Goal: Task Accomplishment & Management: Use online tool/utility

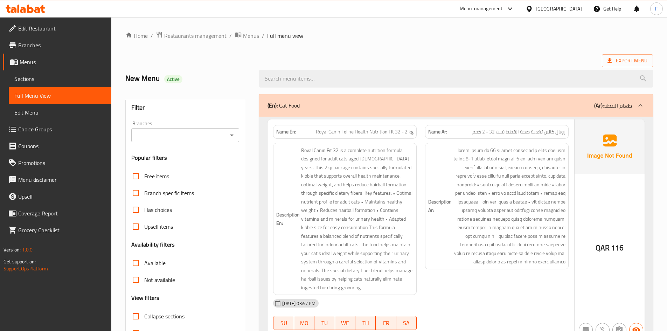
click at [25, 62] on span "Menus" at bounding box center [63, 62] width 86 height 8
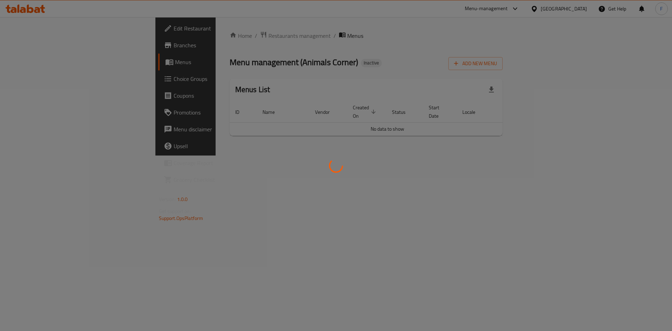
click at [460, 69] on div at bounding box center [336, 165] width 672 height 331
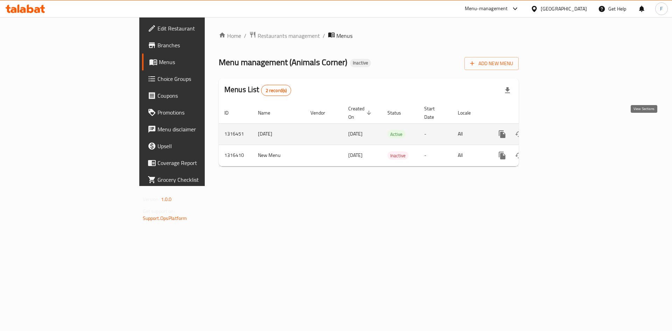
click at [557, 130] on icon "enhanced table" at bounding box center [552, 134] width 8 height 8
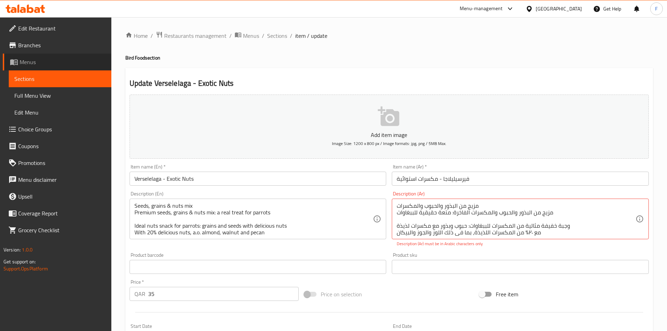
click at [35, 66] on span "Menus" at bounding box center [63, 62] width 86 height 8
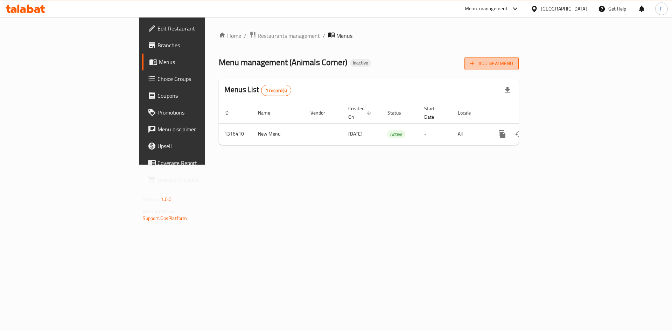
click at [513, 64] on span "Add New Menu" at bounding box center [491, 63] width 43 height 9
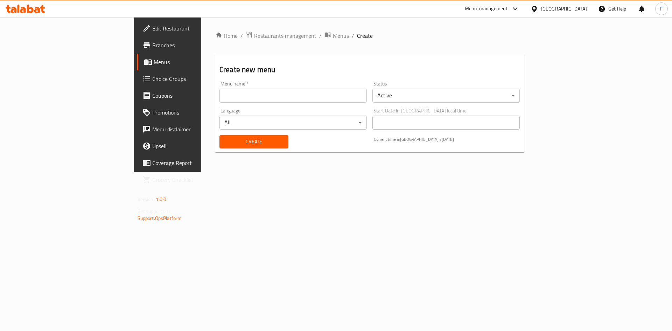
click at [219, 95] on input "text" at bounding box center [292, 96] width 147 height 14
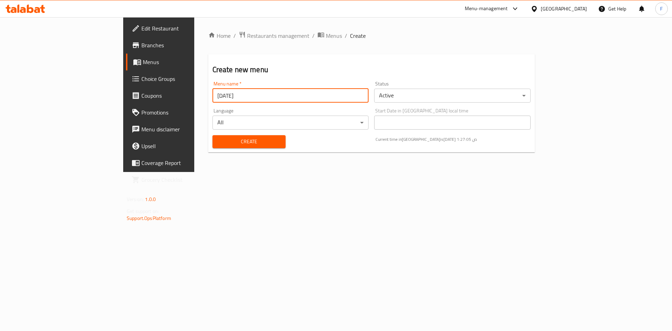
type input "[DATE]"
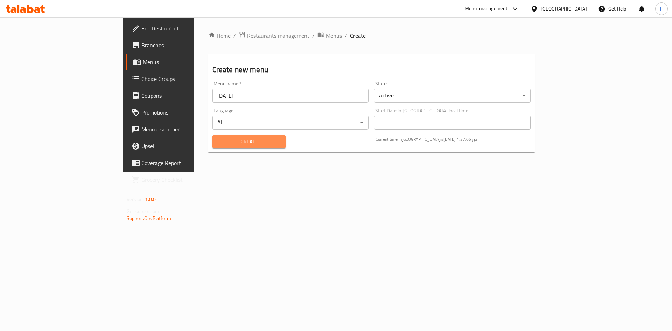
click at [218, 137] on span "Create" at bounding box center [249, 141] width 62 height 9
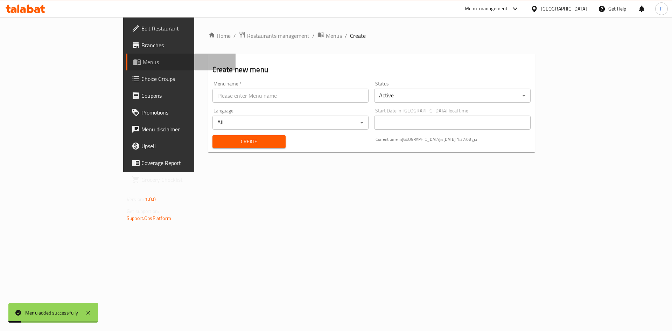
click at [143, 59] on span "Menus" at bounding box center [186, 62] width 87 height 8
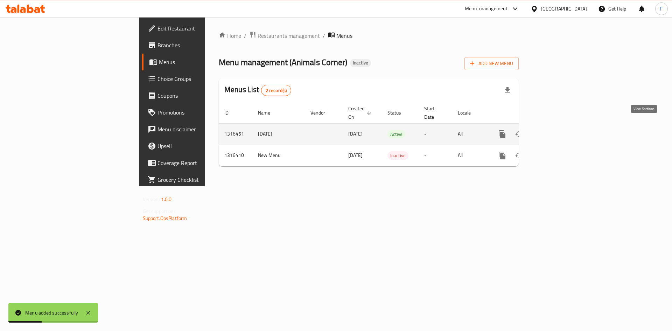
click at [557, 130] on icon "enhanced table" at bounding box center [552, 134] width 8 height 8
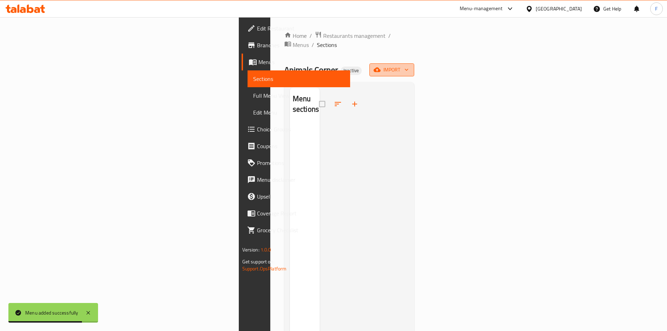
click at [408, 65] on span "import" at bounding box center [392, 69] width 34 height 9
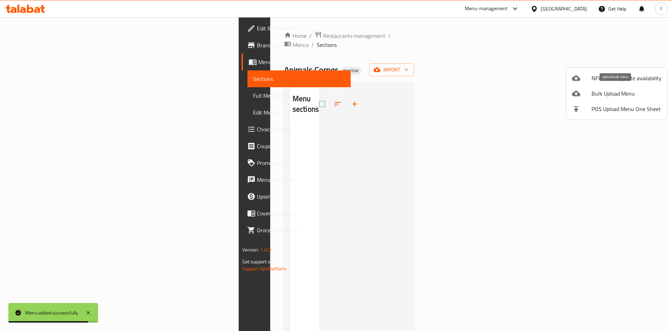
click at [607, 92] on span "Bulk Upload Menu" at bounding box center [626, 93] width 70 height 8
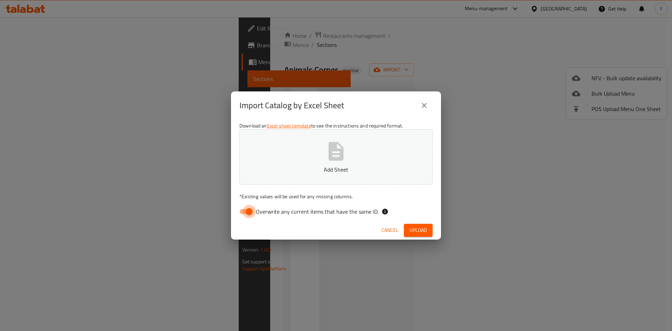
click at [244, 208] on input "Overwrite any current items that have the same ID." at bounding box center [249, 211] width 40 height 13
checkbox input "false"
click at [331, 154] on icon "button" at bounding box center [336, 151] width 15 height 19
click at [425, 228] on span "Upload" at bounding box center [417, 230] width 17 height 9
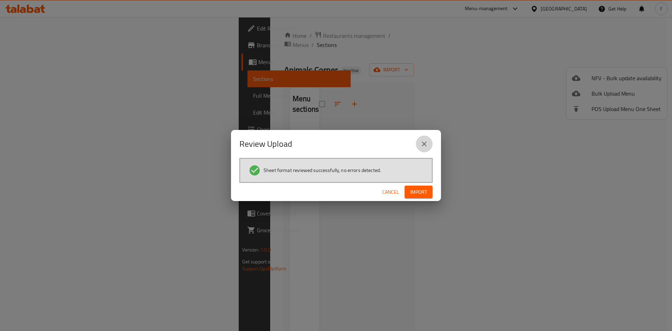
click at [426, 145] on icon "close" at bounding box center [424, 144] width 8 height 8
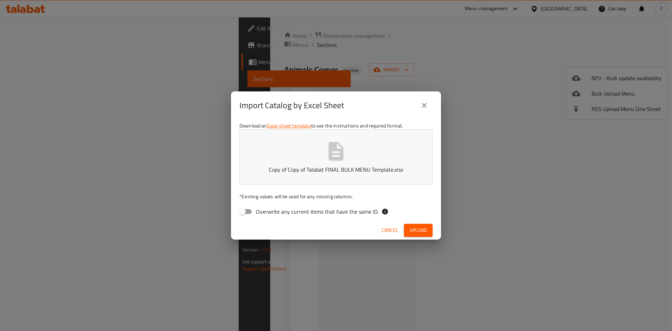
click at [421, 103] on icon "close" at bounding box center [424, 105] width 8 height 8
